Goal: Task Accomplishment & Management: Use online tool/utility

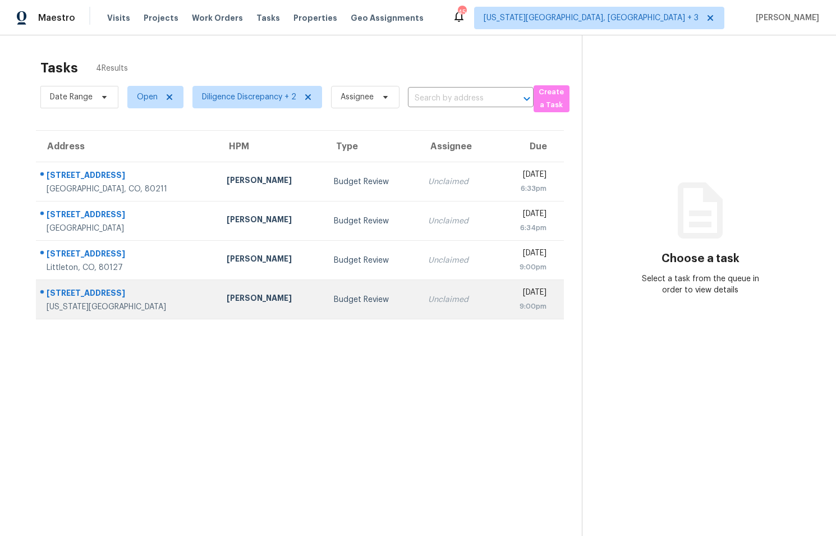
click at [419, 306] on td "Unclaimed" at bounding box center [457, 299] width 76 height 39
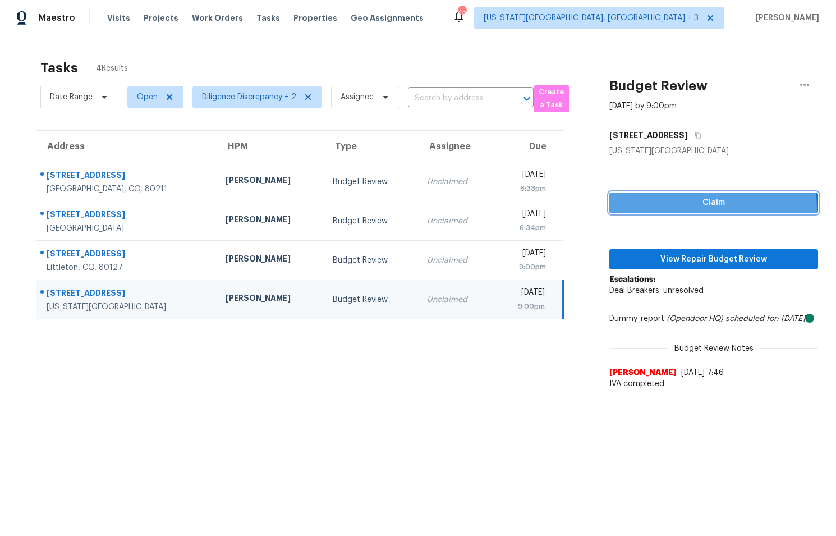
click at [663, 210] on button "Claim" at bounding box center [713, 202] width 209 height 21
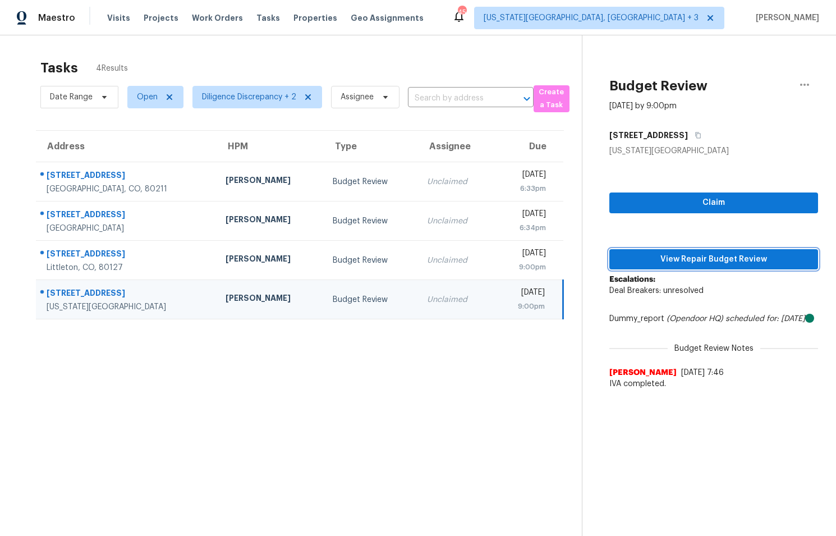
click at [652, 249] on button "View Repair Budget Review" at bounding box center [713, 259] width 209 height 21
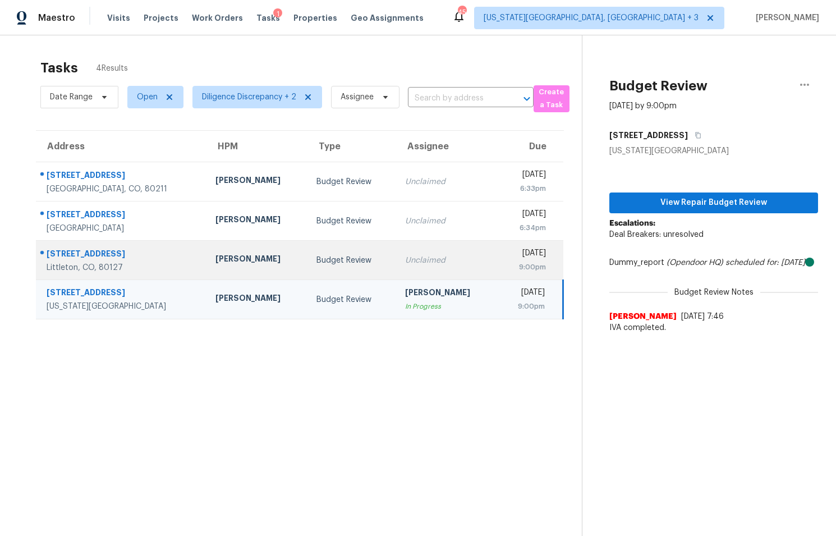
click at [316, 262] on div "Budget Review" at bounding box center [351, 260] width 71 height 11
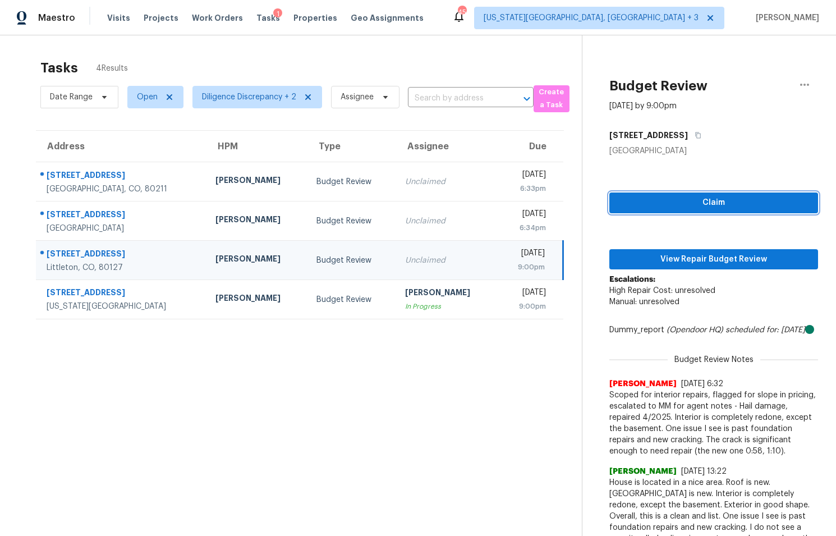
click at [641, 199] on span "Claim" at bounding box center [713, 203] width 191 height 14
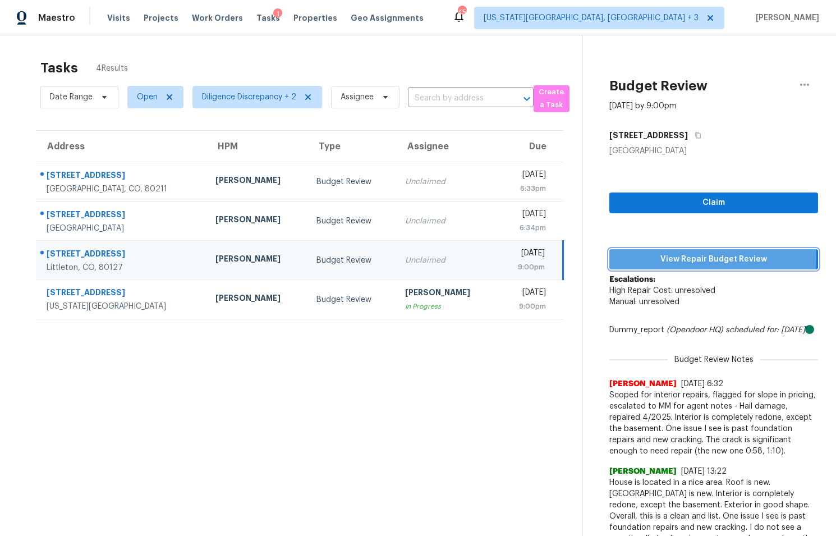
click at [644, 256] on span "View Repair Budget Review" at bounding box center [713, 259] width 191 height 14
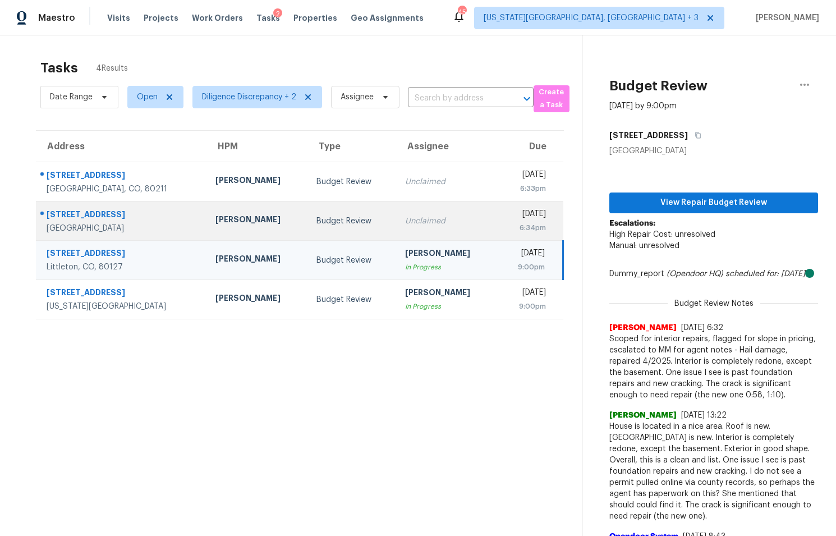
click at [405, 227] on div "Unclaimed" at bounding box center [446, 220] width 83 height 11
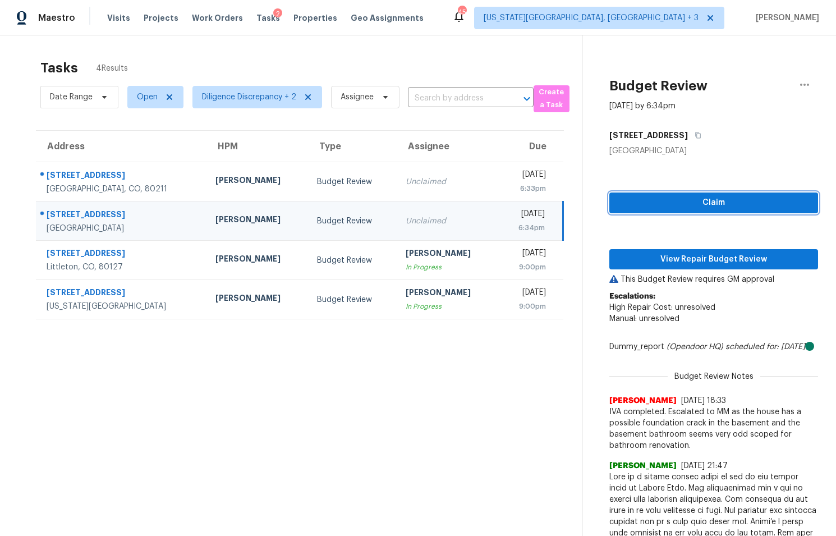
click at [643, 202] on span "Claim" at bounding box center [713, 203] width 191 height 14
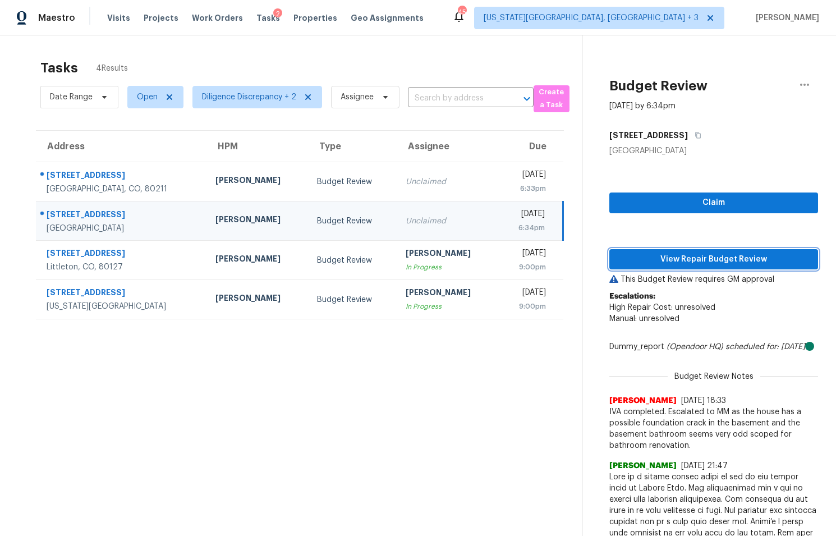
click at [654, 261] on span "View Repair Budget Review" at bounding box center [713, 259] width 191 height 14
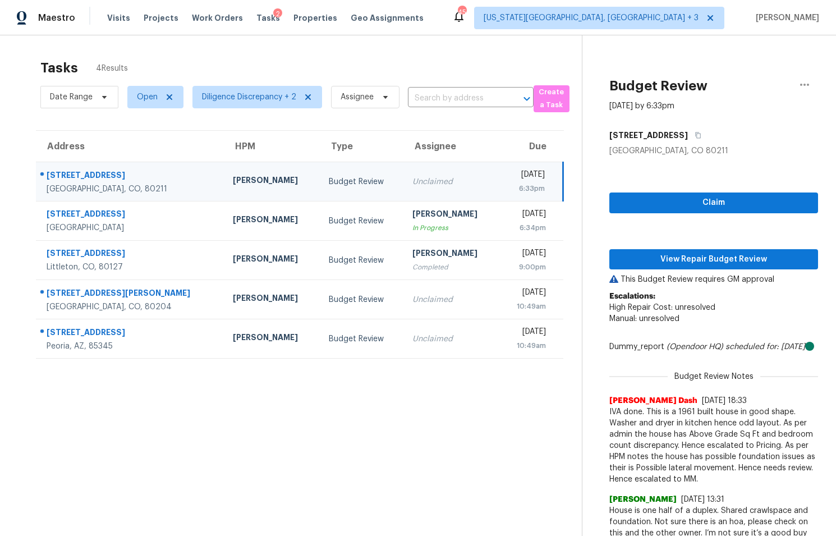
click at [412, 183] on div "Unclaimed" at bounding box center [450, 181] width 77 height 11
click at [642, 196] on span "Claim" at bounding box center [713, 203] width 191 height 14
click at [682, 257] on span "View Repair Budget Review" at bounding box center [713, 259] width 191 height 14
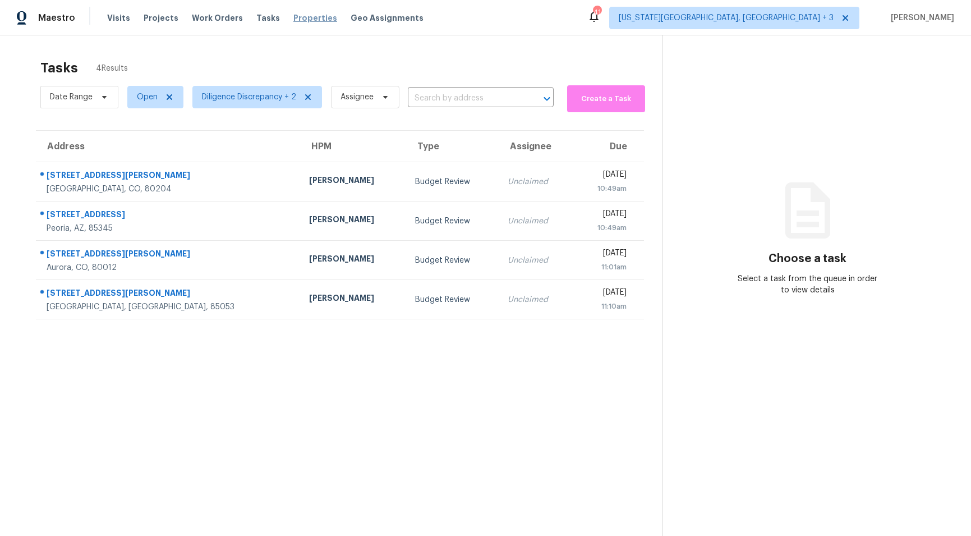
click at [300, 21] on span "Properties" at bounding box center [315, 17] width 44 height 11
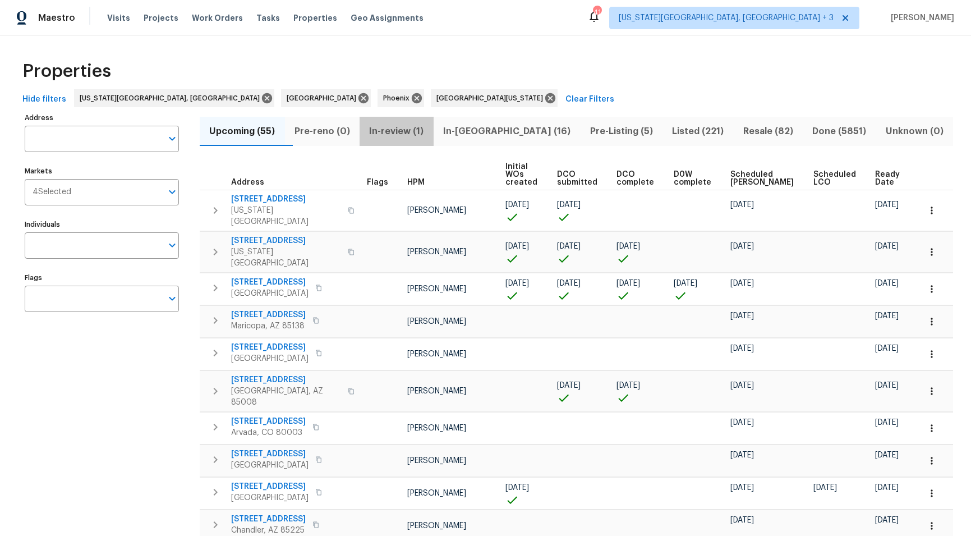
click at [418, 131] on span "In-review (1)" at bounding box center [396, 131] width 61 height 16
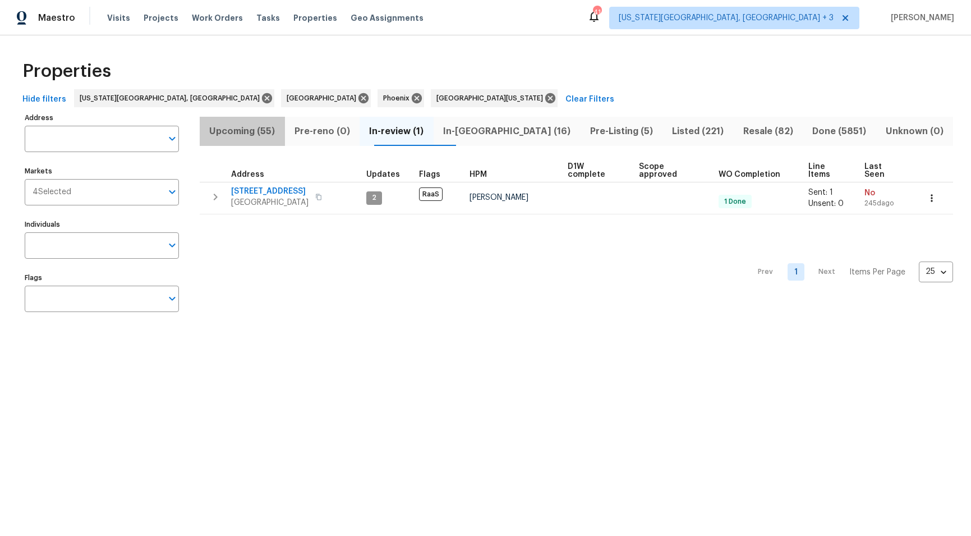
click at [250, 126] on span "Upcoming (55)" at bounding box center [242, 131] width 72 height 16
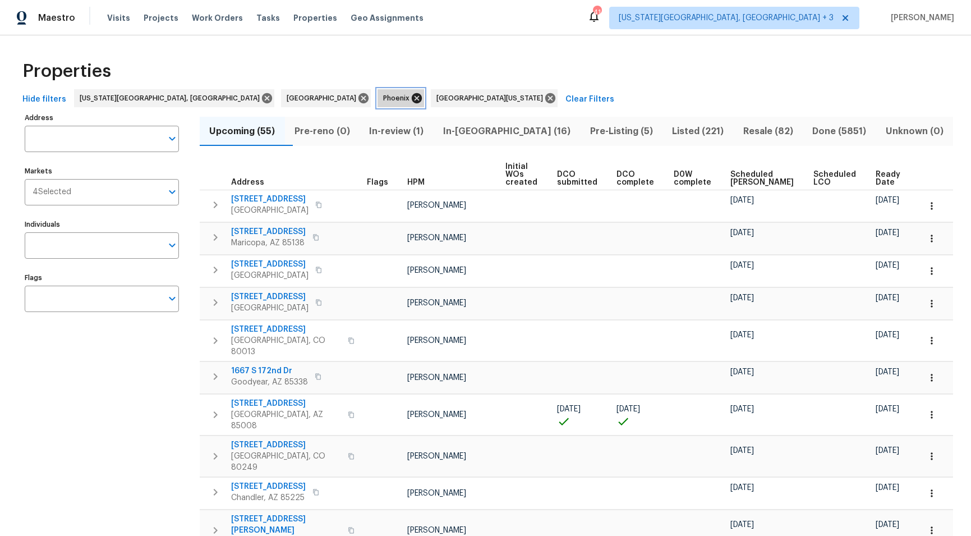
click at [412, 97] on icon at bounding box center [417, 98] width 10 height 10
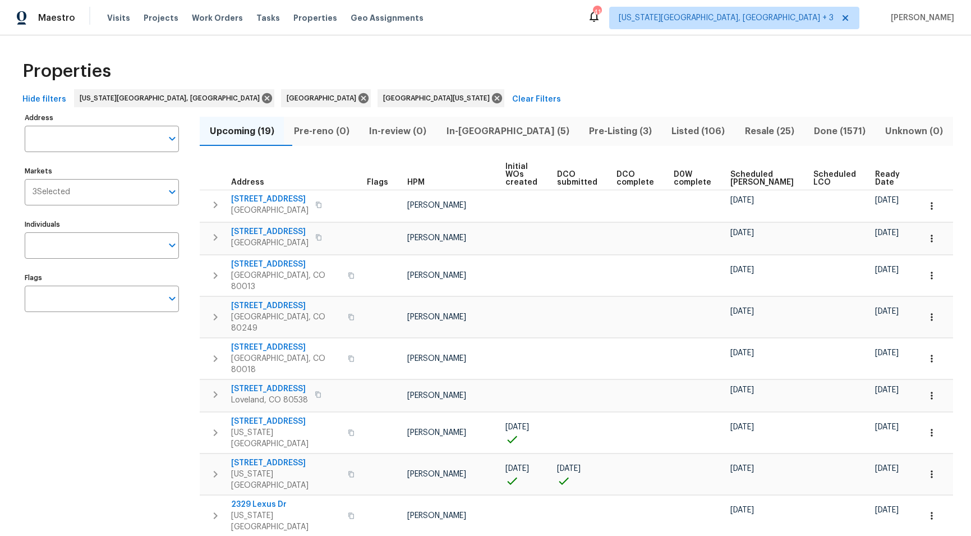
click at [672, 62] on div "Properties" at bounding box center [485, 71] width 935 height 36
